Goal: Task Accomplishment & Management: Manage account settings

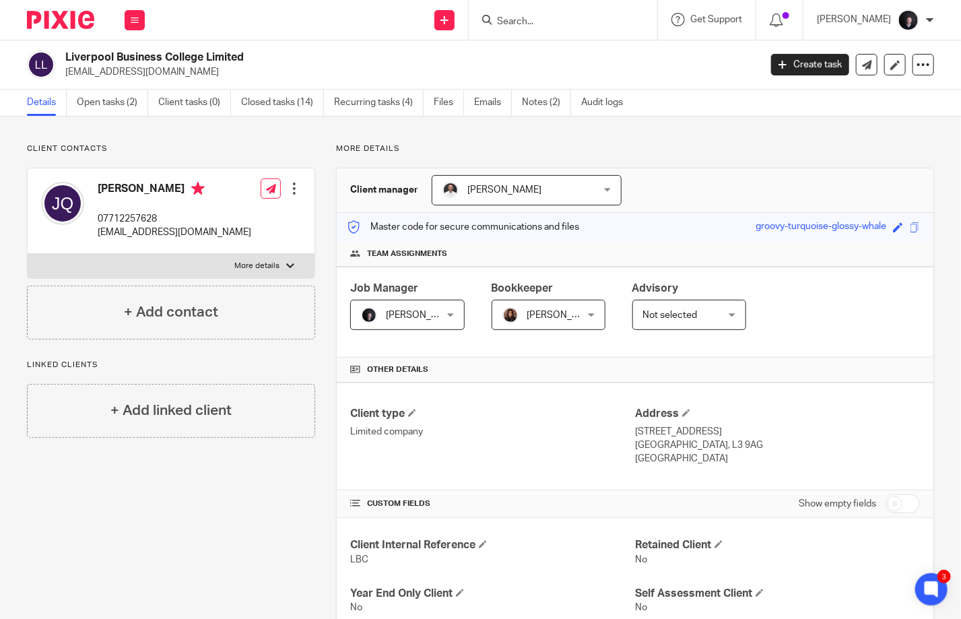
click at [559, 23] on input "Search" at bounding box center [555, 22] width 121 height 12
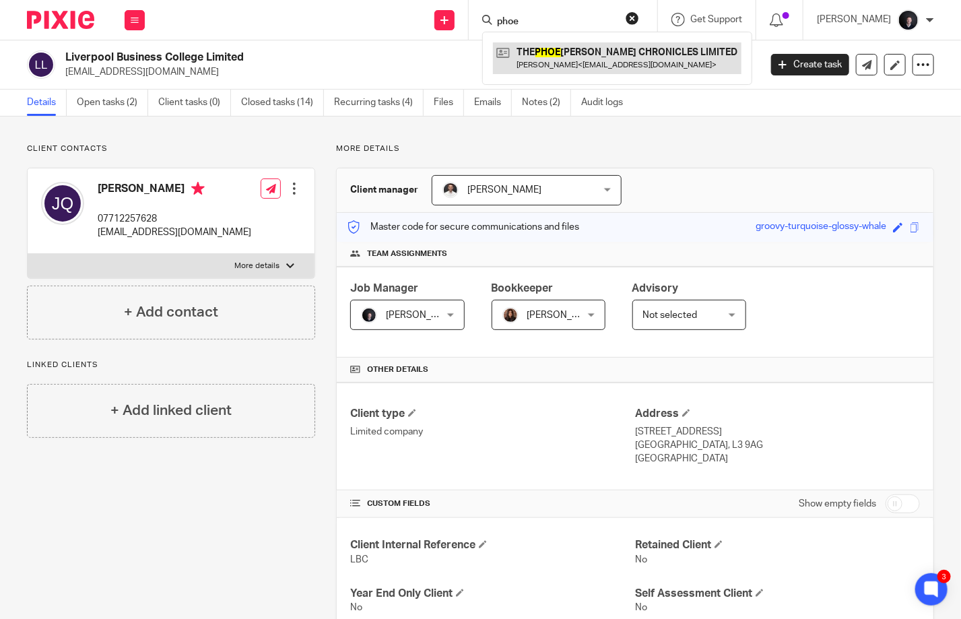
type input "phoe"
click at [586, 49] on link at bounding box center [617, 57] width 248 height 31
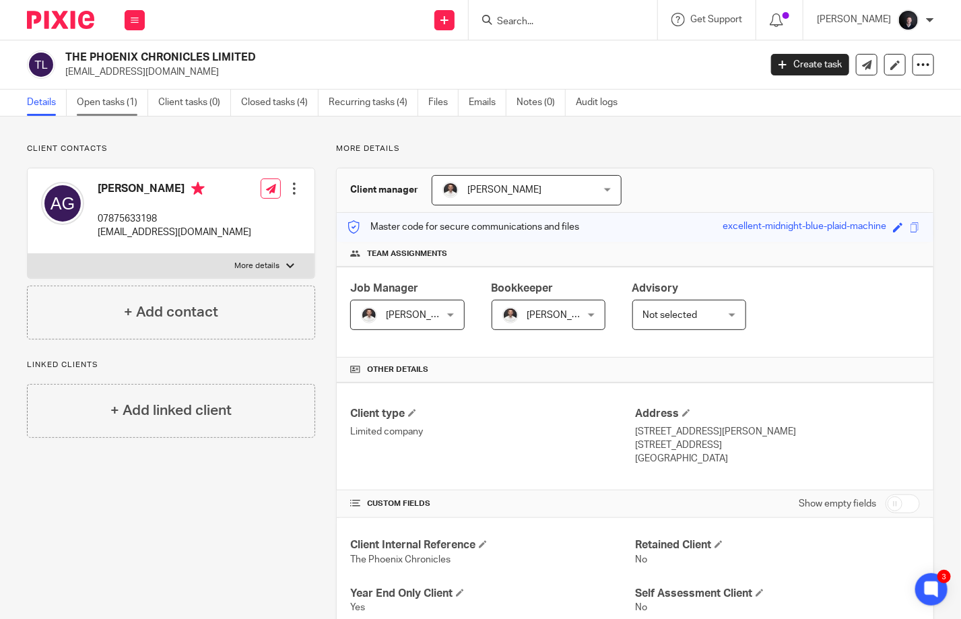
click at [106, 108] on link "Open tasks (1)" at bounding box center [112, 103] width 71 height 26
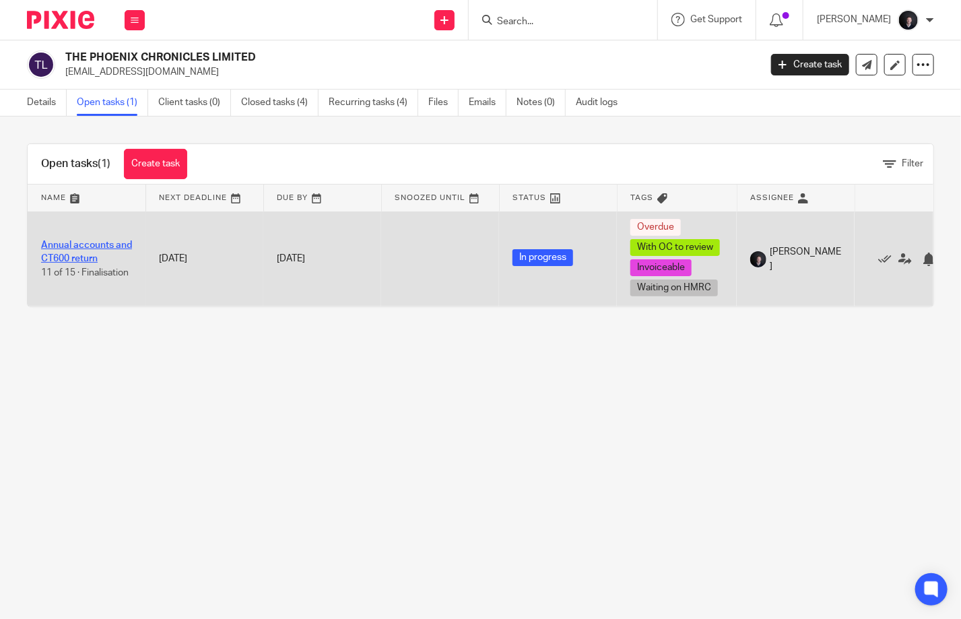
click at [101, 246] on link "Annual accounts and CT600 return" at bounding box center [86, 251] width 91 height 23
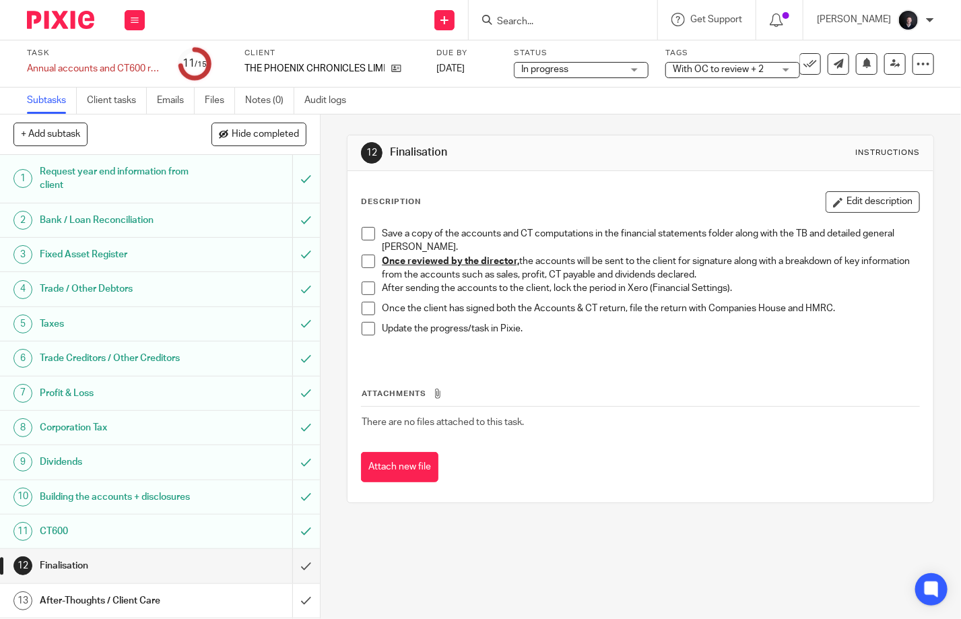
click at [717, 75] on span "With OC to review + 2" at bounding box center [722, 70] width 101 height 14
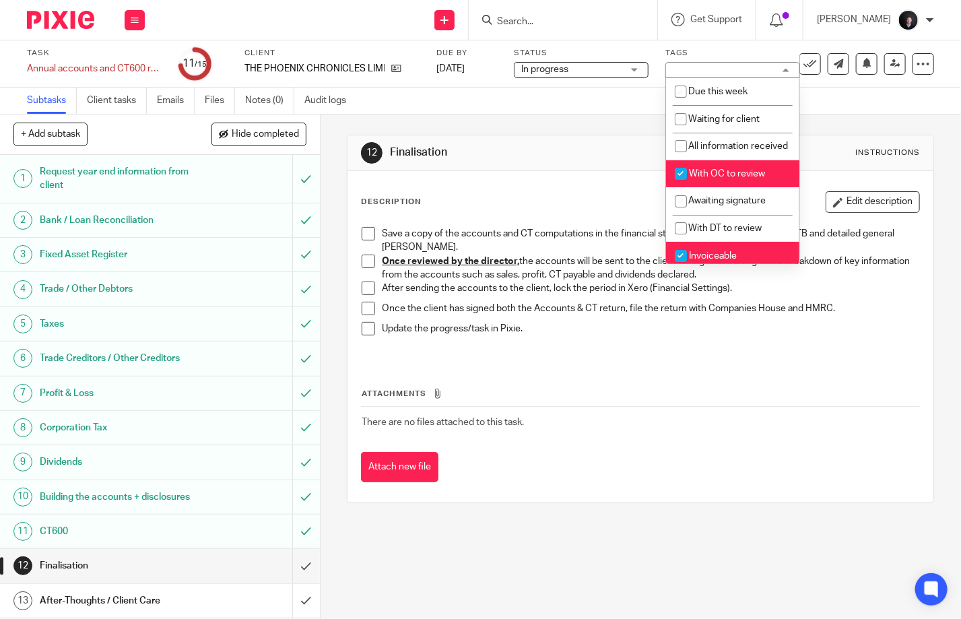
click at [714, 182] on li "With OC to review" at bounding box center [732, 174] width 133 height 28
checkbox input "false"
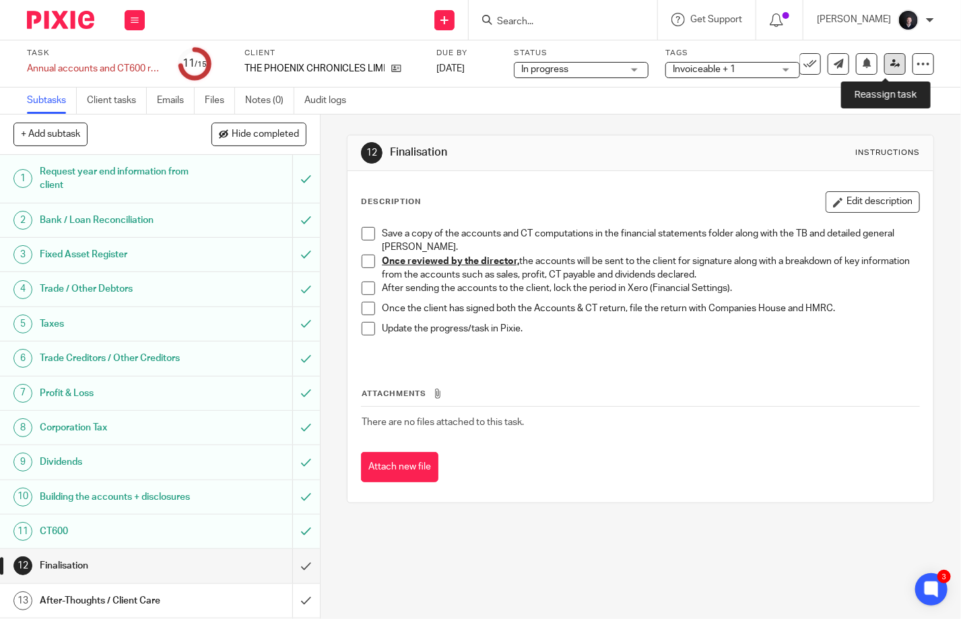
click at [890, 61] on icon at bounding box center [895, 64] width 10 height 10
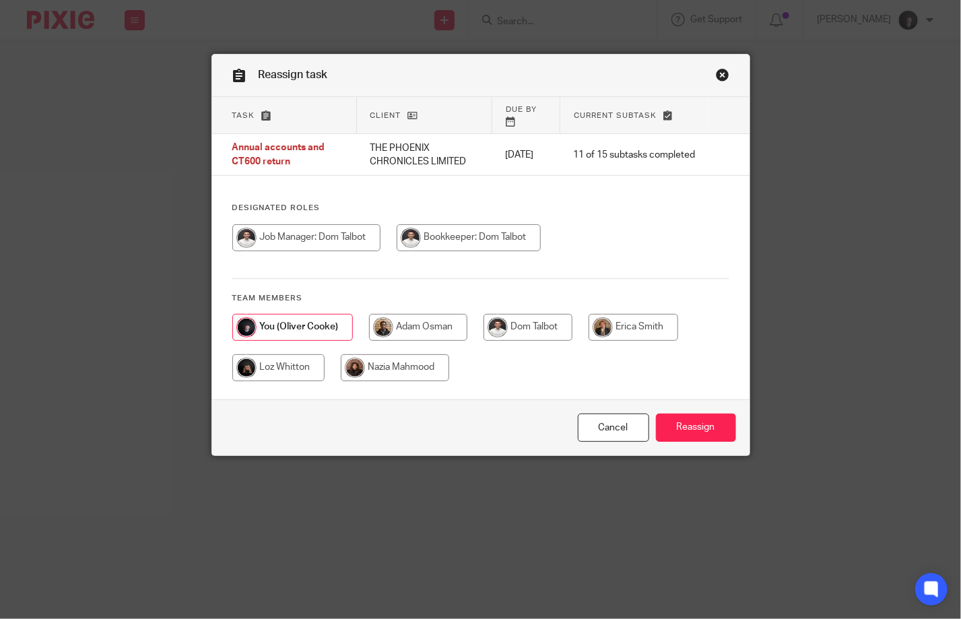
click at [282, 354] on input "radio" at bounding box center [278, 367] width 92 height 27
radio input "true"
click at [698, 431] on input "Reassign" at bounding box center [696, 427] width 80 height 29
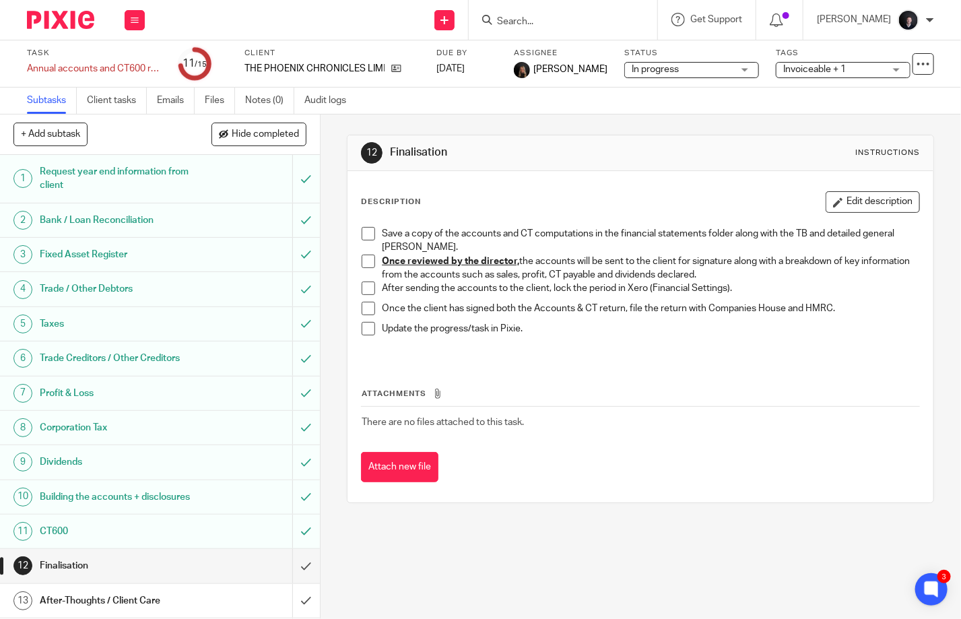
click at [77, 20] on img at bounding box center [60, 20] width 67 height 18
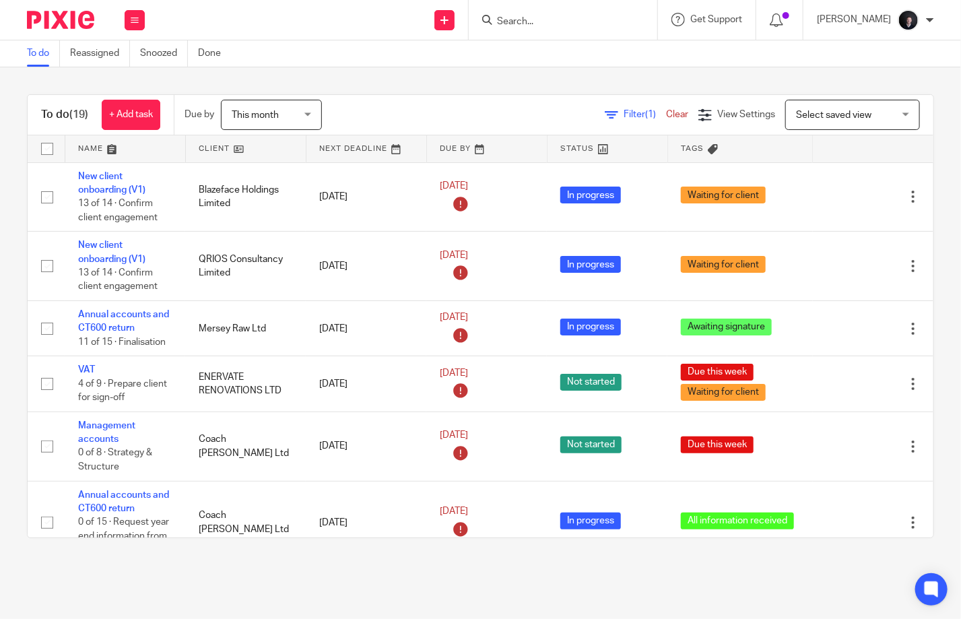
click at [95, 149] on link at bounding box center [125, 148] width 120 height 27
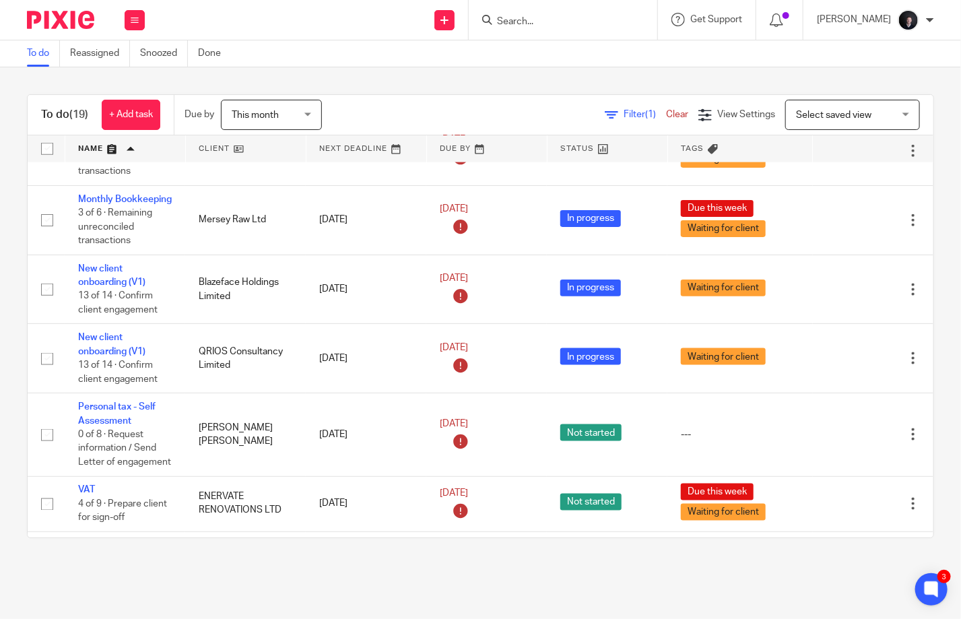
scroll to position [808, 0]
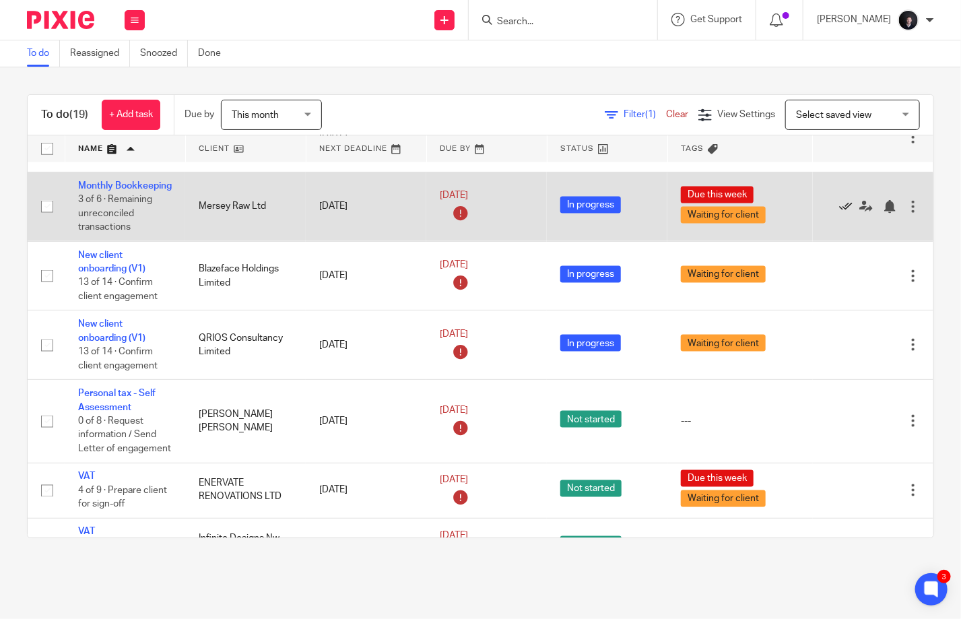
click at [839, 213] on icon at bounding box center [845, 206] width 13 height 13
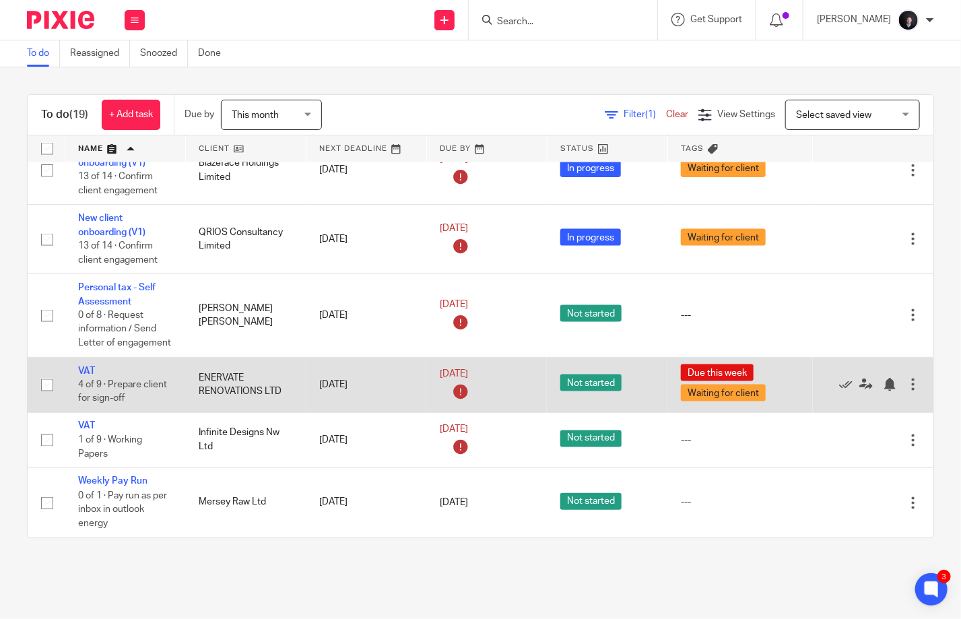
scroll to position [872, 0]
